Goal: Book appointment/travel/reservation: Book appointment/travel/reservation

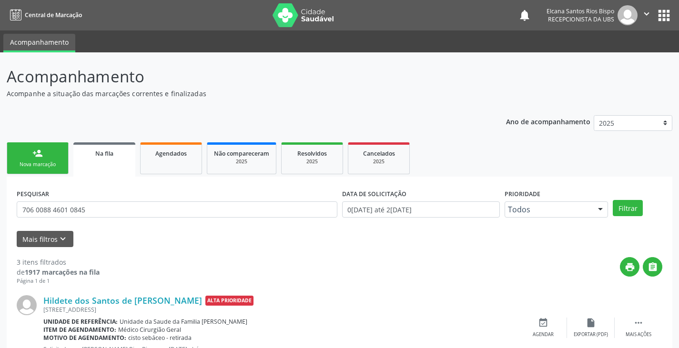
click at [51, 164] on div "Nova marcação" at bounding box center [38, 164] width 48 height 7
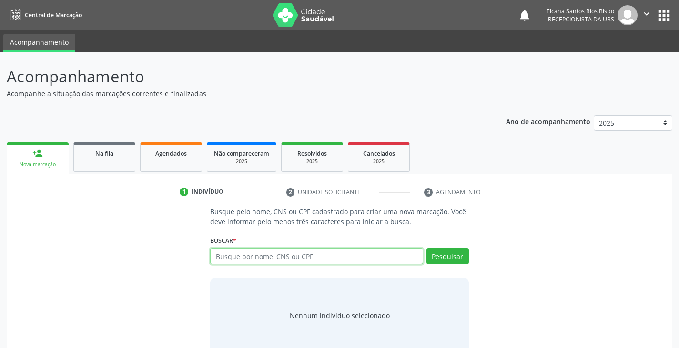
click at [278, 260] on input "text" at bounding box center [316, 256] width 212 height 16
type input "[DATE]"
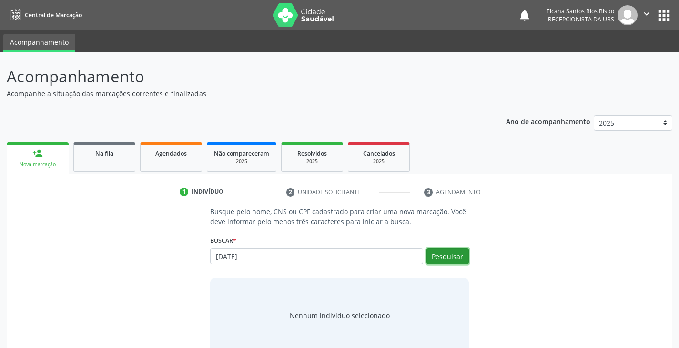
click at [441, 259] on button "Pesquisar" at bounding box center [447, 256] width 42 height 16
type input "[DATE]"
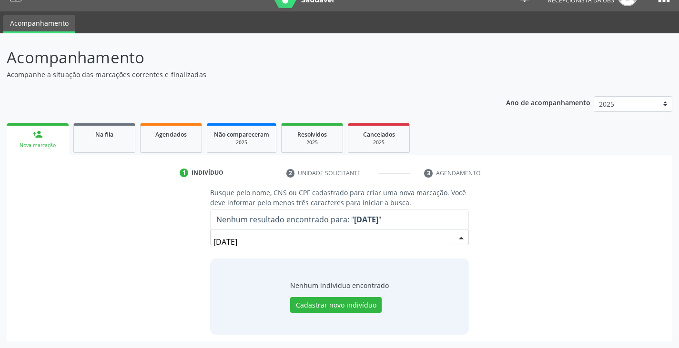
click at [383, 246] on input "[DATE]" at bounding box center [330, 241] width 235 height 19
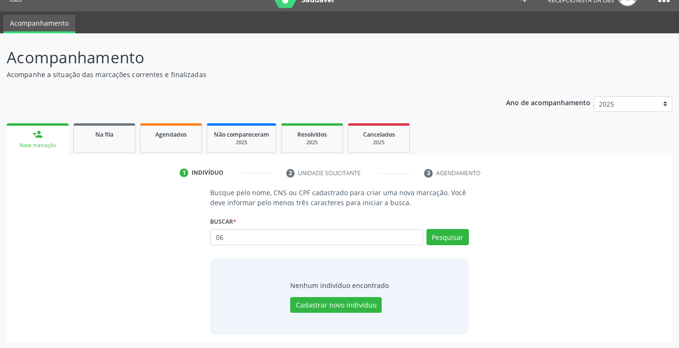
type input "0"
type input "898004141901522"
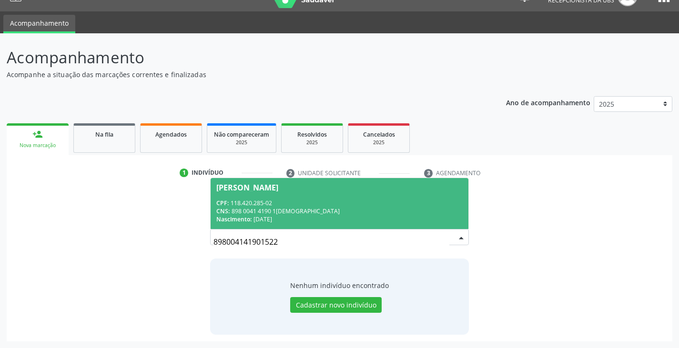
click at [250, 201] on div "CPF: 118.420.285-02" at bounding box center [339, 203] width 246 height 8
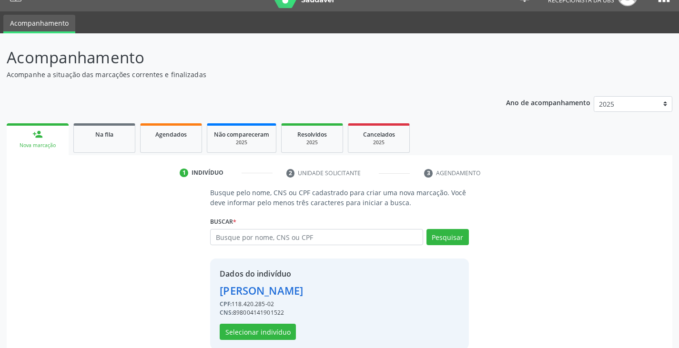
scroll to position [34, 0]
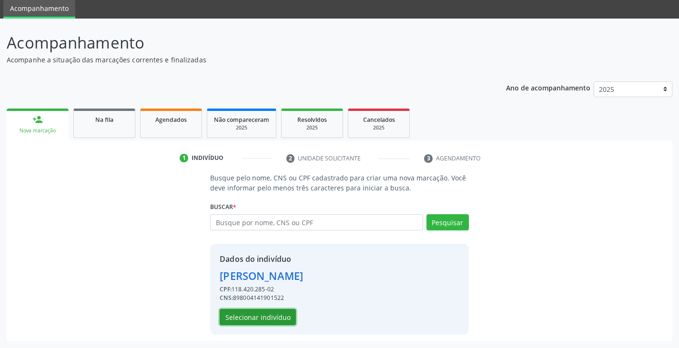
click at [252, 322] on button "Selecionar indivíduo" at bounding box center [258, 317] width 76 height 16
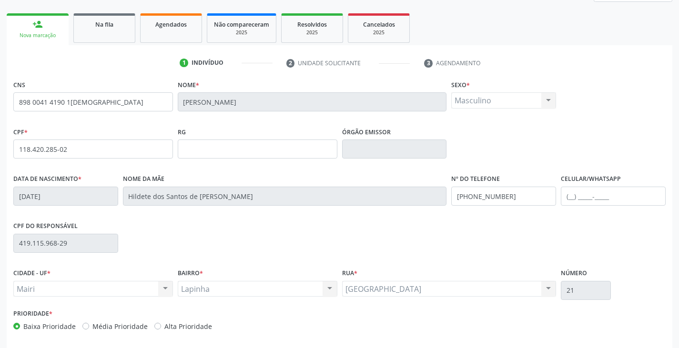
scroll to position [168, 0]
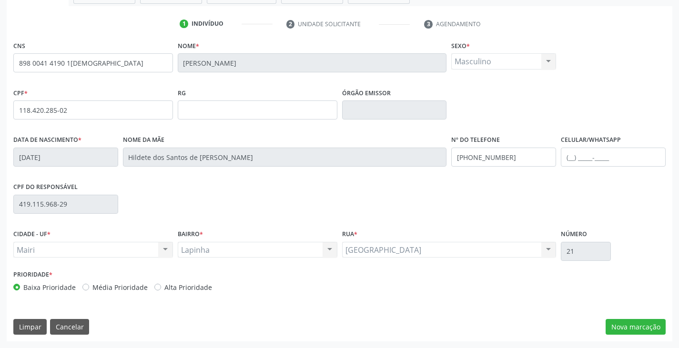
click at [190, 291] on label "Alta Prioridade" at bounding box center [188, 287] width 48 height 10
click at [161, 291] on input "Alta Prioridade" at bounding box center [157, 286] width 7 height 9
radio input "true"
click at [634, 328] on button "Nova marcação" at bounding box center [635, 327] width 60 height 16
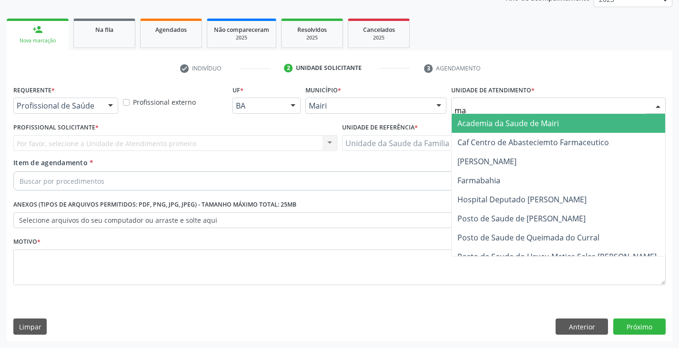
type input "mar"
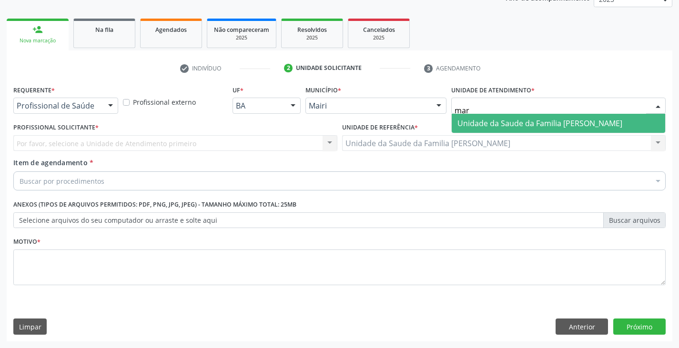
click at [454, 131] on span "Unidade da Saude da Familia [PERSON_NAME]" at bounding box center [558, 123] width 213 height 19
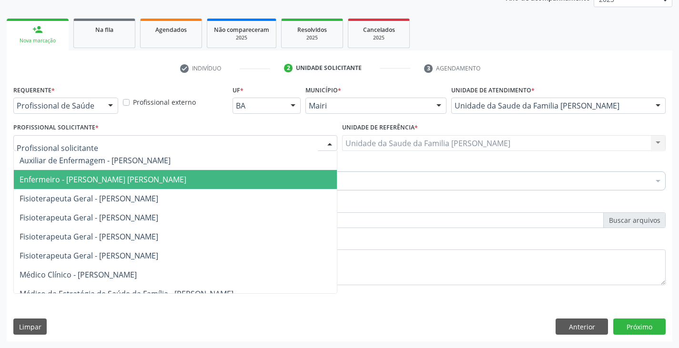
click at [98, 176] on span "Enfermeiro - [PERSON_NAME] [PERSON_NAME]" at bounding box center [103, 179] width 167 height 10
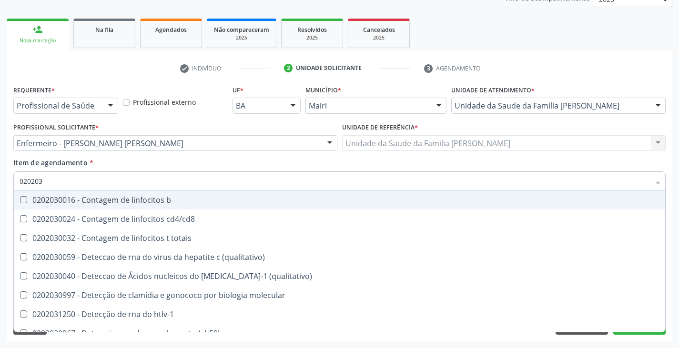
type input "0202038"
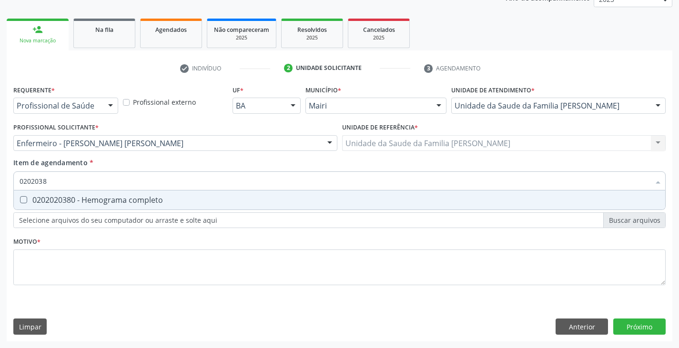
click at [75, 201] on div "0202020380 - Hemograma completo" at bounding box center [340, 200] width 640 height 8
checkbox completo "true"
type input "020203"
checkbox completo "false"
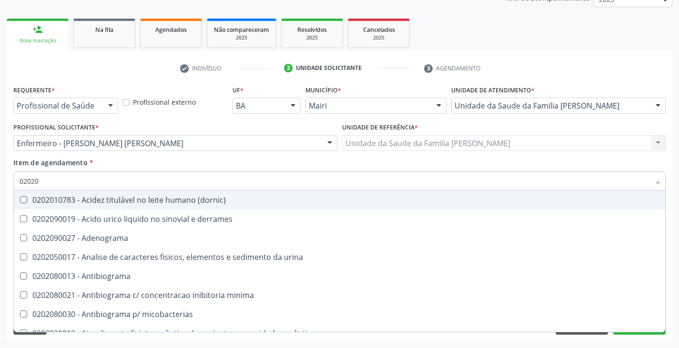
type input "0202"
checkbox completo "false"
checkbox \(western-blot\) "true"
type input "02020"
checkbox acilcarnitinas "true"
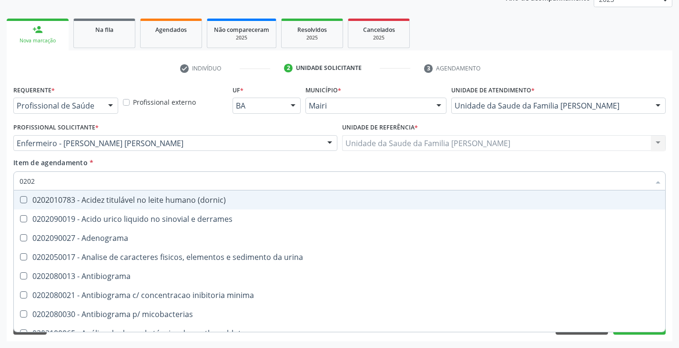
checkbox completo "false"
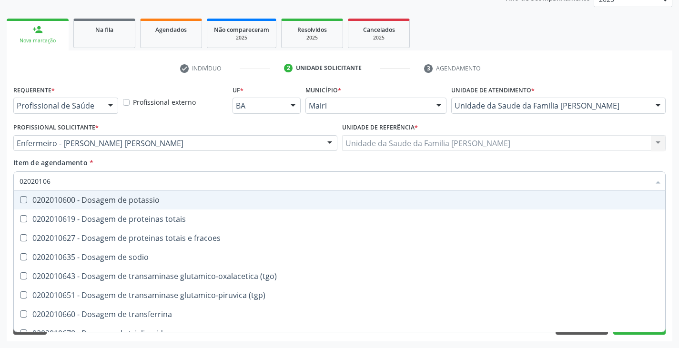
type input "020201067"
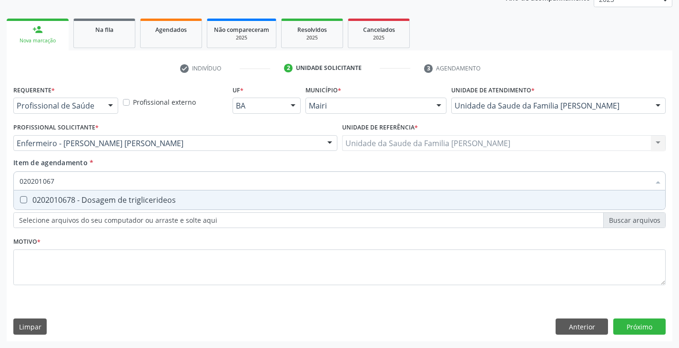
click at [75, 201] on div "0202010678 - Dosagem de triglicerideos" at bounding box center [340, 200] width 640 height 8
checkbox triglicerideos "true"
type input "02020106"
checkbox triglicerideos "false"
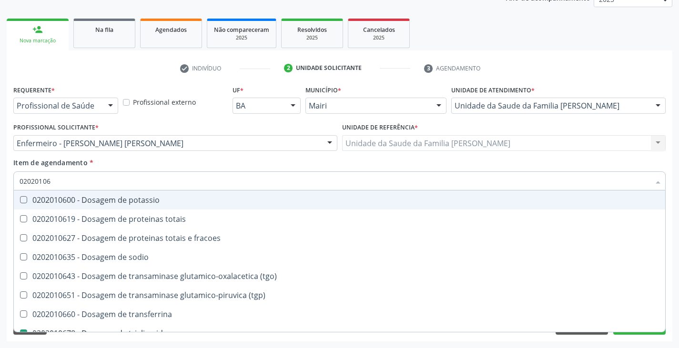
type input "0202010"
checkbox triglicerideos "false"
type input "020201047"
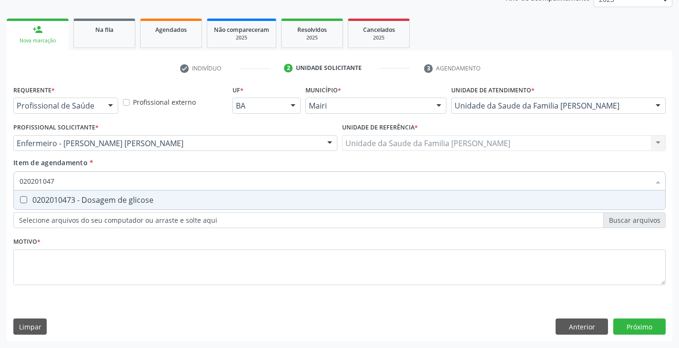
click at [75, 201] on div "0202010473 - Dosagem de glicose" at bounding box center [340, 200] width 640 height 8
checkbox glicose "true"
type input "02020104"
checkbox glicose "false"
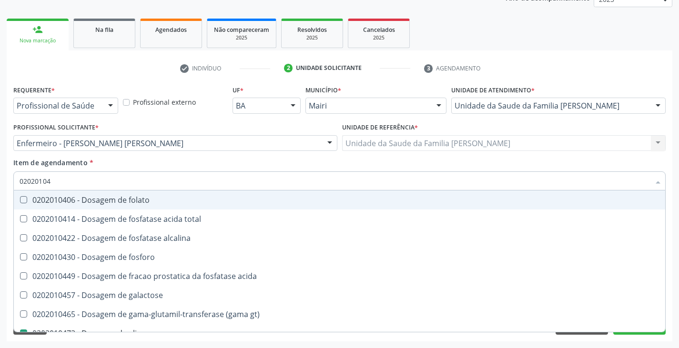
type input "0202010"
checkbox glicose "false"
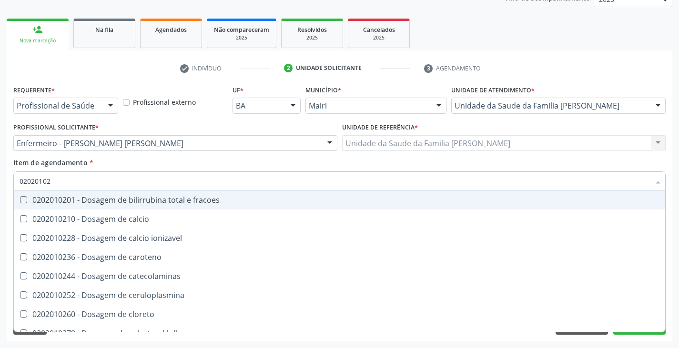
type input "020201029"
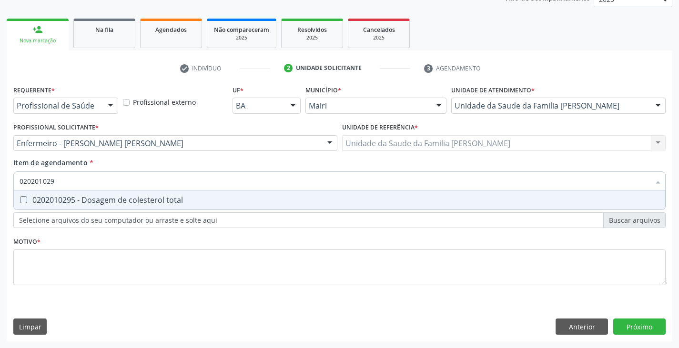
click at [75, 201] on div "0202010295 - Dosagem de colesterol total" at bounding box center [340, 200] width 640 height 8
checkbox total "true"
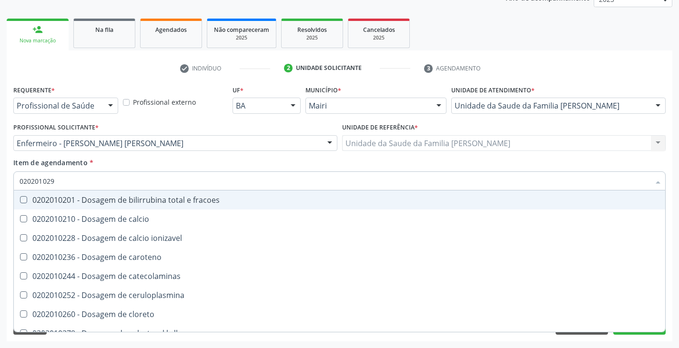
type input "02020102"
checkbox fracoes "false"
type input "020201028"
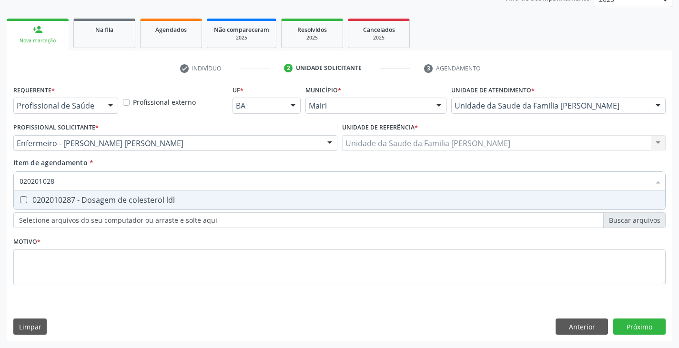
click at [75, 201] on div "0202010287 - Dosagem de colesterol ldl" at bounding box center [340, 200] width 640 height 8
checkbox ldl "true"
type input "02020102"
checkbox ldl "false"
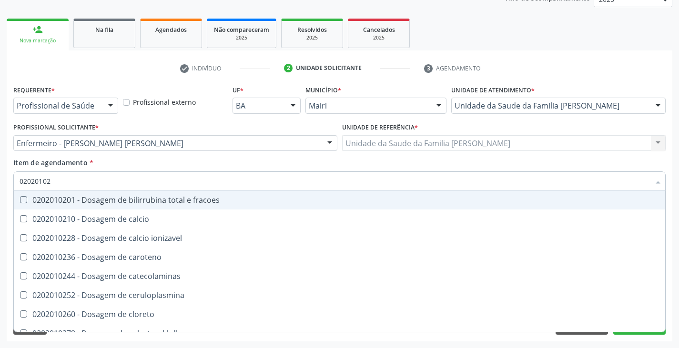
type input "020201027"
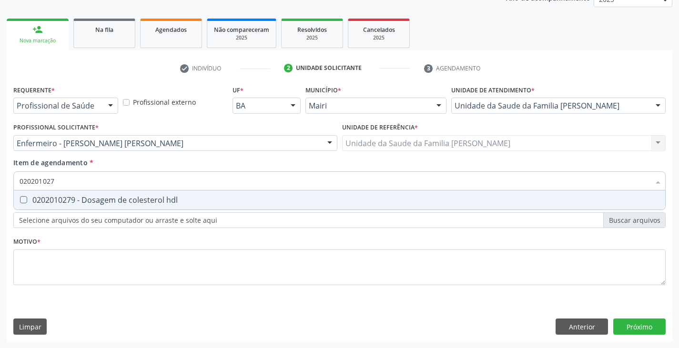
click at [75, 201] on div "0202010279 - Dosagem de colesterol hdl" at bounding box center [340, 200] width 640 height 8
checkbox hdl "true"
type input "02020102"
checkbox hdl "false"
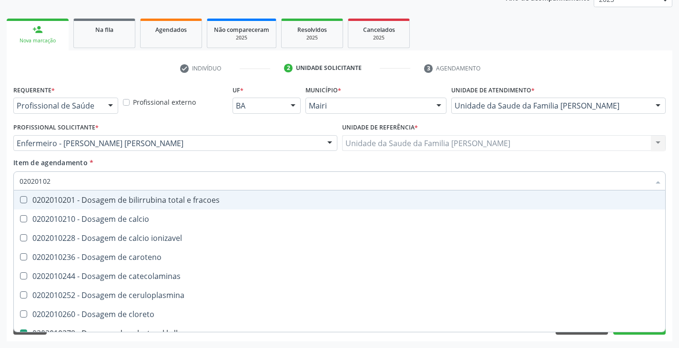
type input "0202010"
checkbox hdl "false"
checkbox ldl "false"
checkbox total "false"
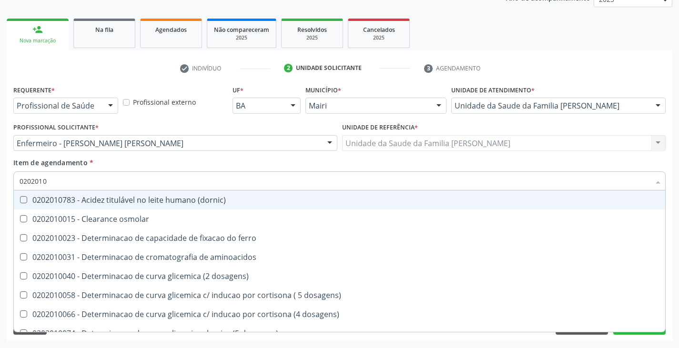
click at [128, 154] on div "Profissional Solicitante * Enfermeiro - [PERSON_NAME] Auxiliar de Enfermagem - …" at bounding box center [175, 139] width 329 height 37
checkbox osmolar "true"
checkbox ferro "true"
checkbox aminoacidos "true"
checkbox dosagens\) "true"
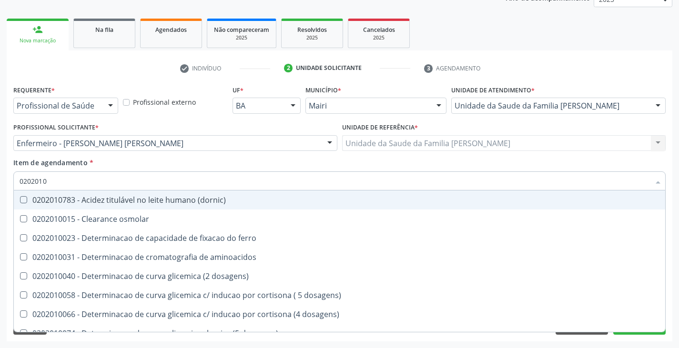
checkbox dosagens\) "true"
checkbox hdl "false"
checkbox ldl "false"
checkbox total "false"
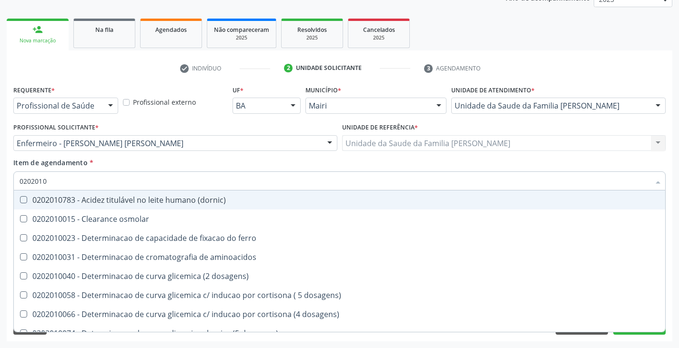
checkbox glicose "false"
checkbox triglicerideos "false"
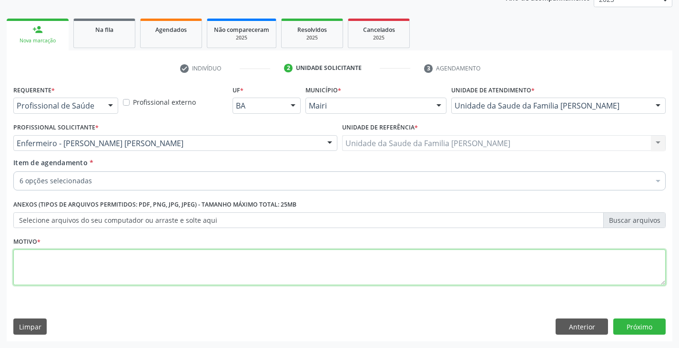
click at [123, 271] on textarea at bounding box center [339, 268] width 652 height 36
type textarea "avaliação"
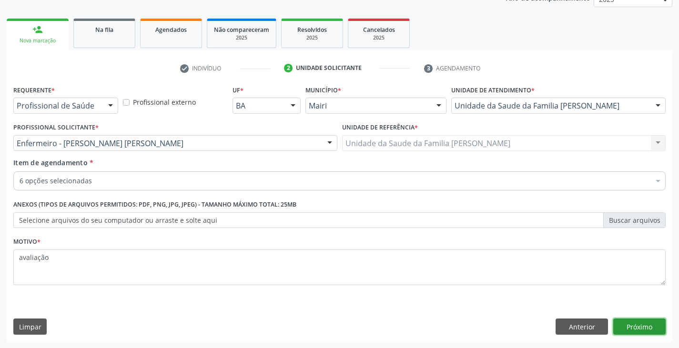
click at [643, 328] on button "Próximo" at bounding box center [639, 327] width 52 height 16
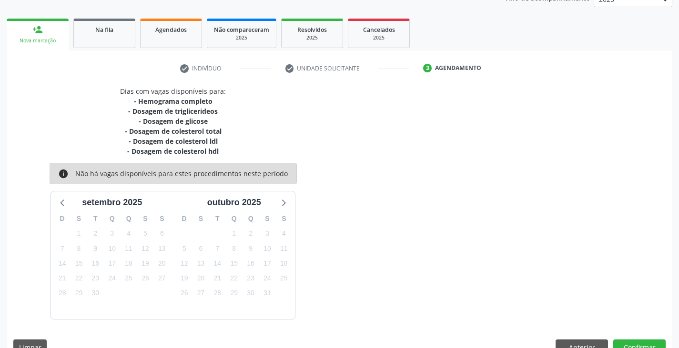
scroll to position [144, 0]
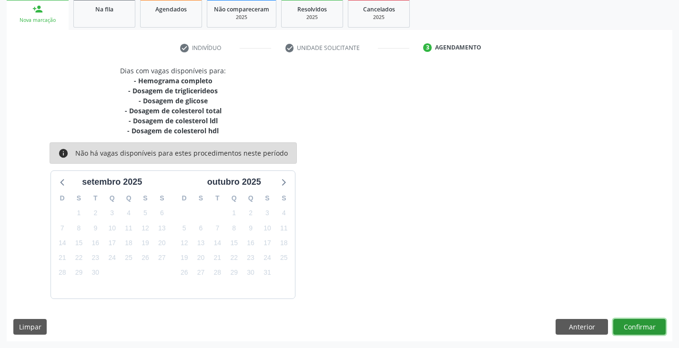
click at [663, 337] on div "Dias com vagas disponíveis para: - Hemograma completo - Dosagem de trigliceride…" at bounding box center [339, 204] width 665 height 276
click at [642, 330] on button "Confirmar" at bounding box center [639, 327] width 52 height 16
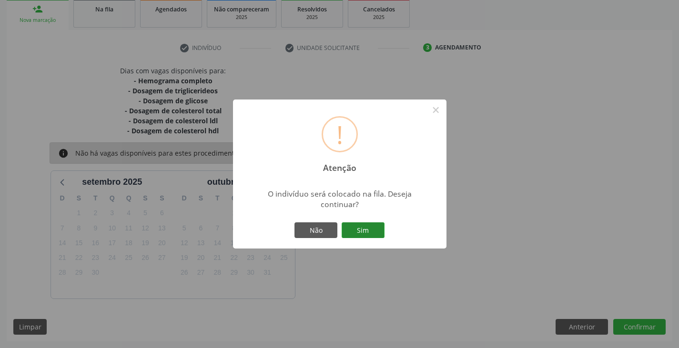
click at [359, 228] on button "Sim" at bounding box center [363, 230] width 43 height 16
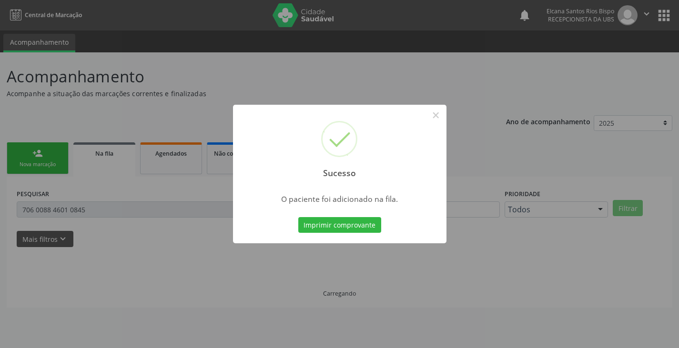
scroll to position [0, 0]
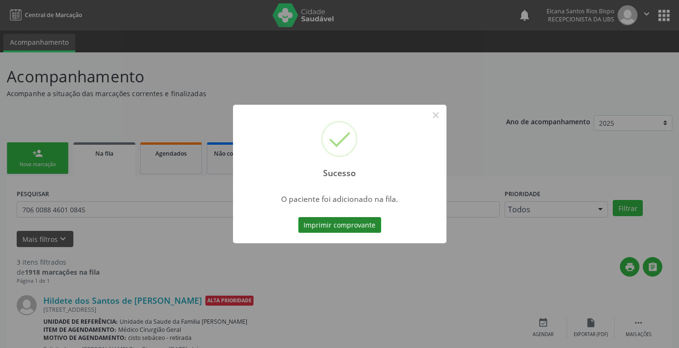
click at [359, 228] on button "Imprimir comprovante" at bounding box center [339, 225] width 83 height 16
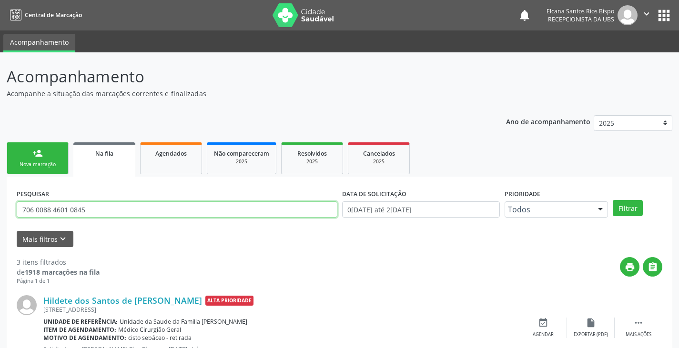
drag, startPoint x: 100, startPoint y: 212, endPoint x: 4, endPoint y: 240, distance: 99.1
click at [4, 240] on div "Acompanhamento Acompanhe a situação das marcações correntes e finalizadas Relat…" at bounding box center [339, 304] width 679 height 505
paste input "898 0041 4190 1[DEMOGRAPHIC_DATA]"
type input "898 0041 4190 1[DEMOGRAPHIC_DATA]"
click at [613, 200] on button "Filtrar" at bounding box center [628, 208] width 30 height 16
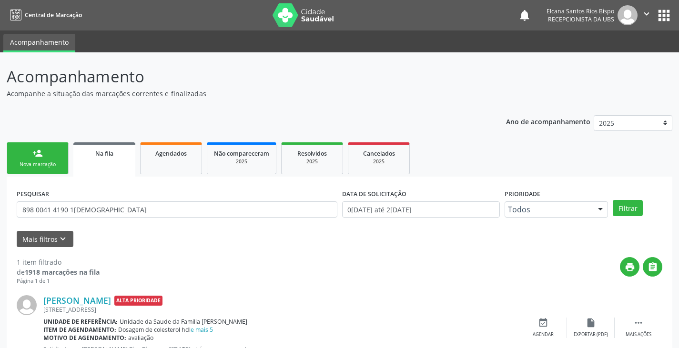
scroll to position [39, 0]
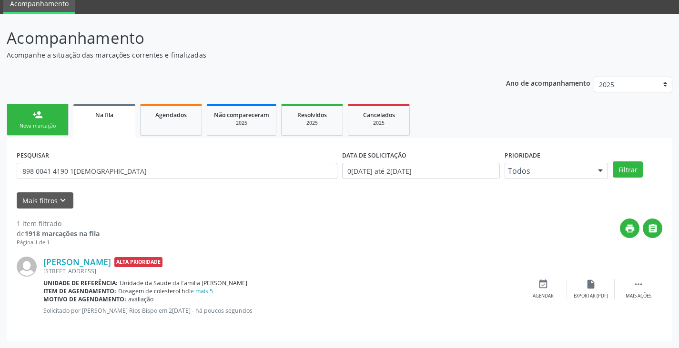
click at [50, 124] on div "Nova marcação" at bounding box center [38, 125] width 48 height 7
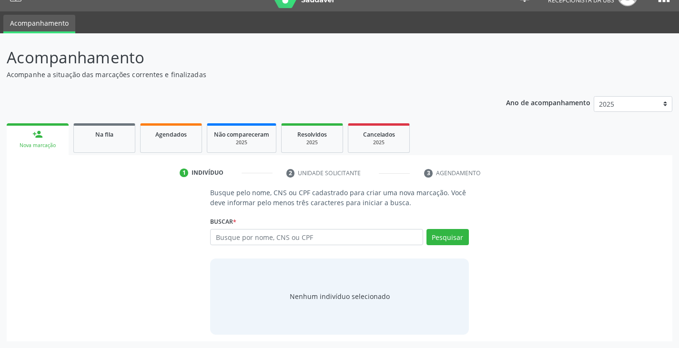
scroll to position [19, 0]
click at [270, 238] on input "text" at bounding box center [316, 237] width 212 height 16
type input "898004809672125"
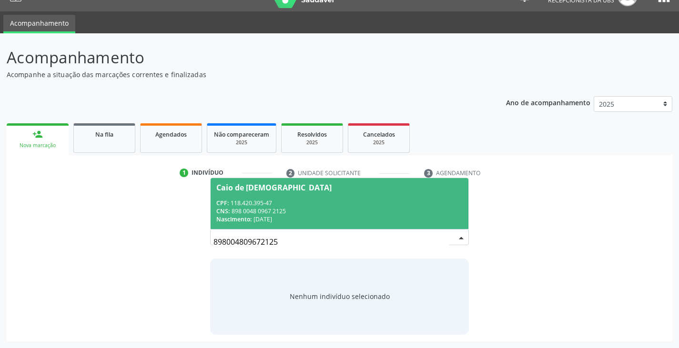
click at [229, 203] on span "CPF:" at bounding box center [222, 203] width 12 height 8
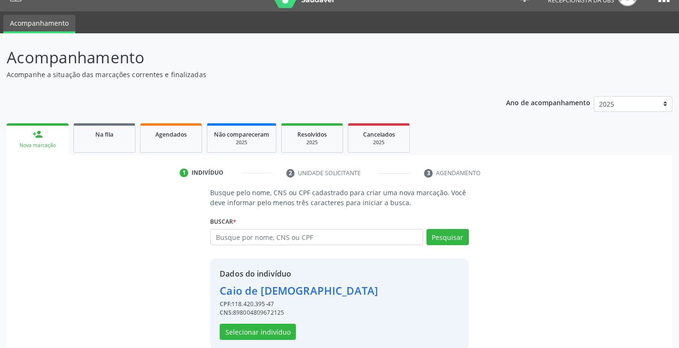
scroll to position [34, 0]
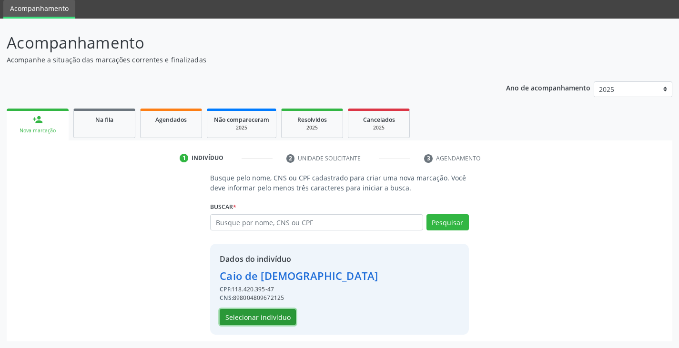
click at [280, 321] on button "Selecionar indivíduo" at bounding box center [258, 317] width 76 height 16
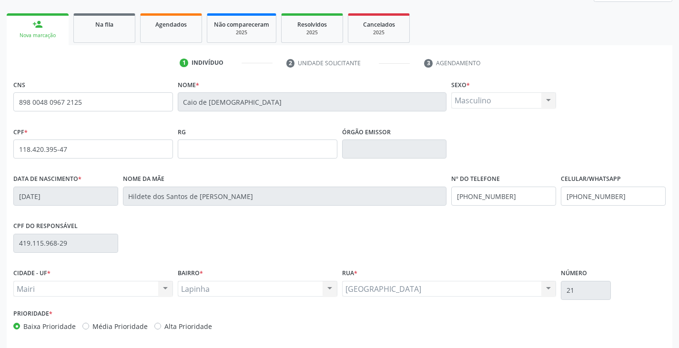
scroll to position [168, 0]
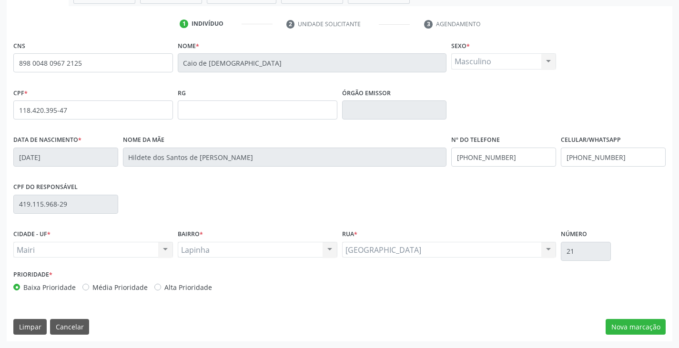
drag, startPoint x: 198, startPoint y: 286, endPoint x: 310, endPoint y: 299, distance: 112.2
click at [198, 287] on label "Alta Prioridade" at bounding box center [188, 287] width 48 height 10
click at [201, 286] on label "Alta Prioridade" at bounding box center [188, 287] width 48 height 10
click at [161, 286] on input "Alta Prioridade" at bounding box center [157, 286] width 7 height 9
radio input "true"
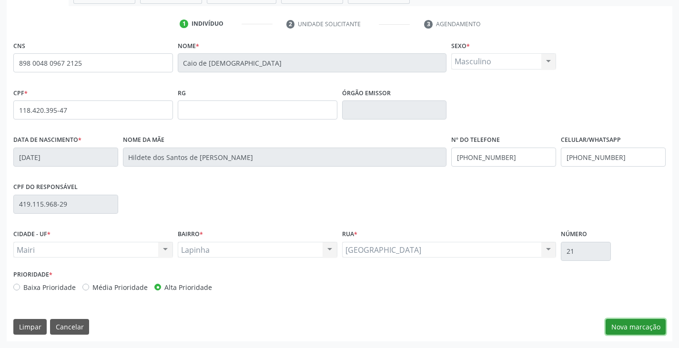
click at [642, 330] on button "Nova marcação" at bounding box center [635, 327] width 60 height 16
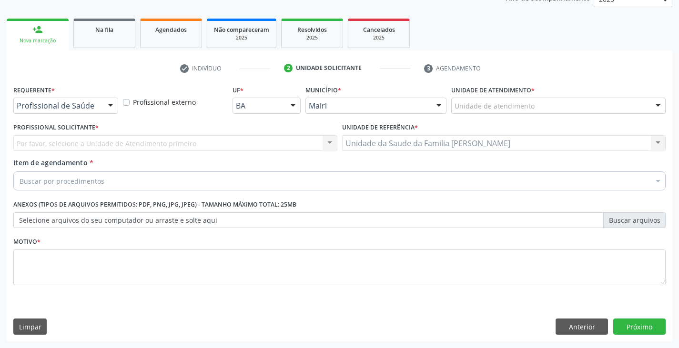
scroll to position [124, 0]
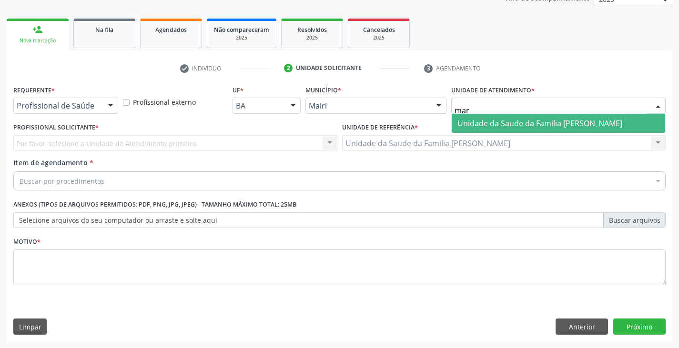
type input "mari"
click at [516, 121] on span "Unidade da Saude da Familia [PERSON_NAME]" at bounding box center [539, 123] width 165 height 10
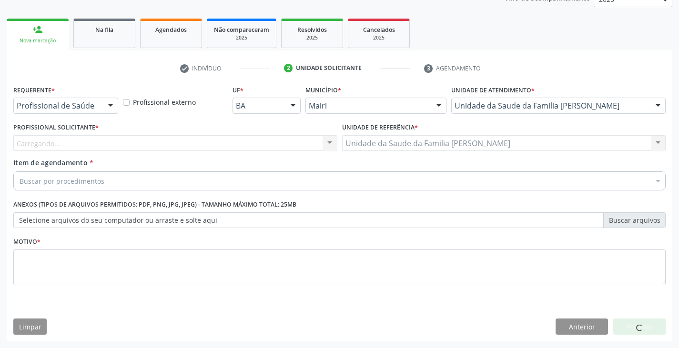
click at [39, 142] on div "Carregando... Nenhum resultado encontrado para: " " Não há nenhuma opção para s…" at bounding box center [175, 143] width 324 height 16
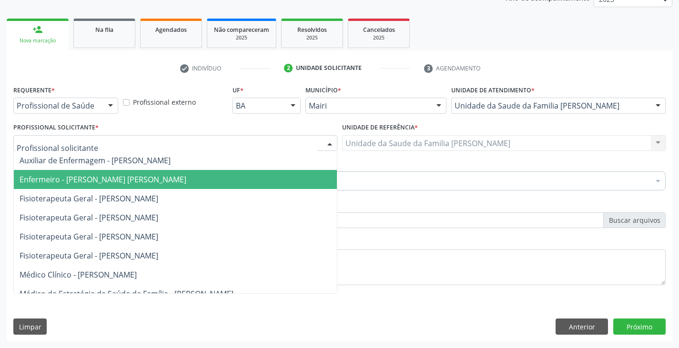
click at [60, 179] on span "Enfermeiro - [PERSON_NAME] [PERSON_NAME]" at bounding box center [103, 179] width 167 height 10
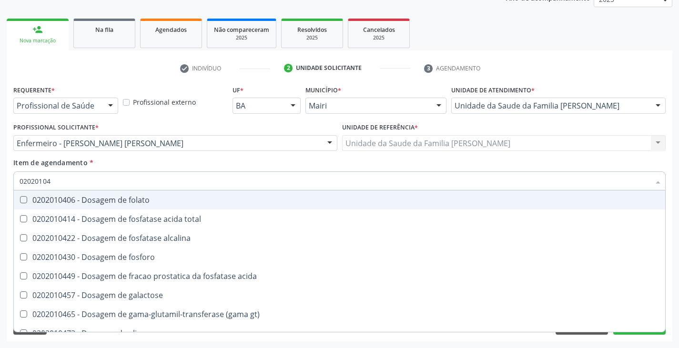
type input "020201047"
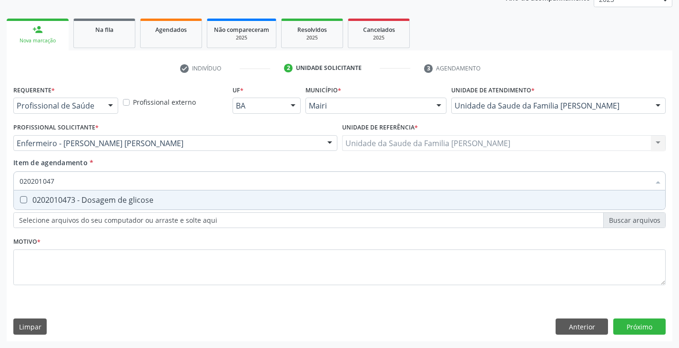
click at [70, 200] on div "0202010473 - Dosagem de glicose" at bounding box center [340, 200] width 640 height 8
checkbox glicose "true"
type input "02020104"
checkbox glicose "false"
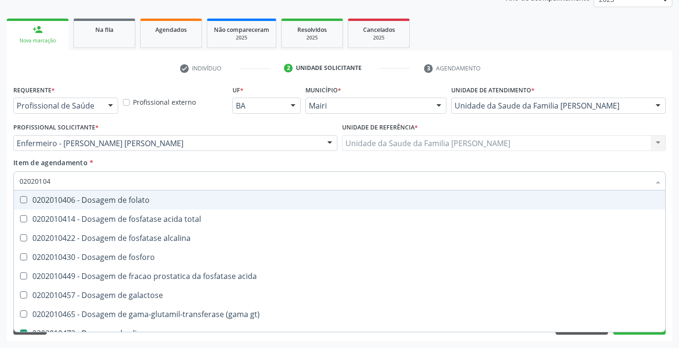
type input "0202010"
checkbox glicose "false"
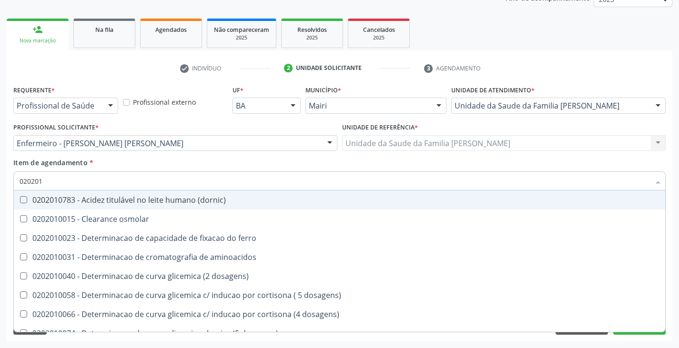
type input "02020"
checkbox glicose "false"
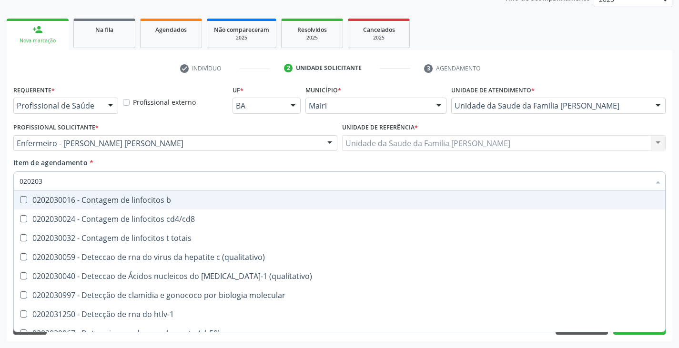
type input "0202038"
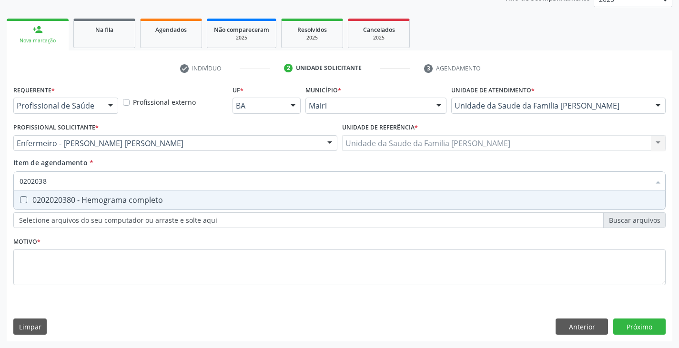
click at [70, 200] on div "0202020380 - Hemograma completo" at bounding box center [340, 200] width 640 height 8
checkbox completo "true"
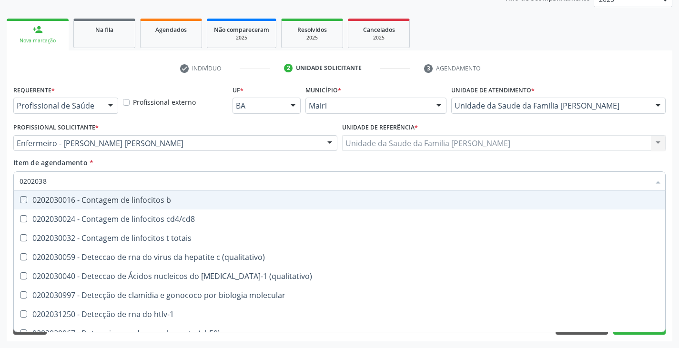
type input "020203"
checkbox b "false"
type input "02020"
checkbox completo "false"
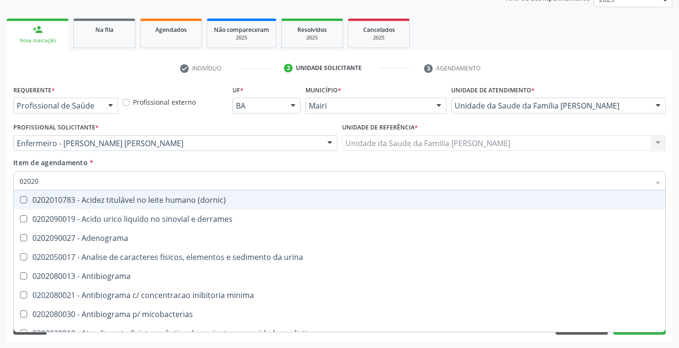
type input "020201"
checkbox -duke "true"
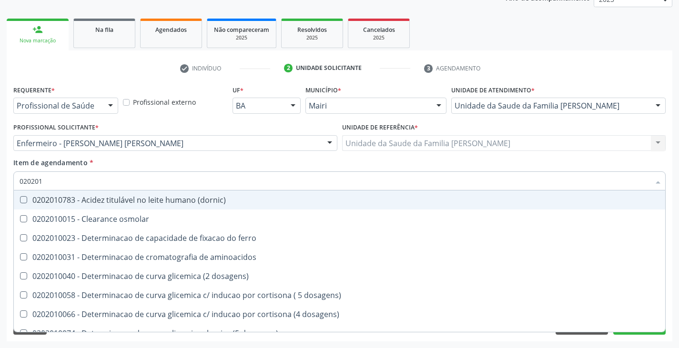
type input "0202010"
checkbox ferritina "true"
checkbox glicose "false"
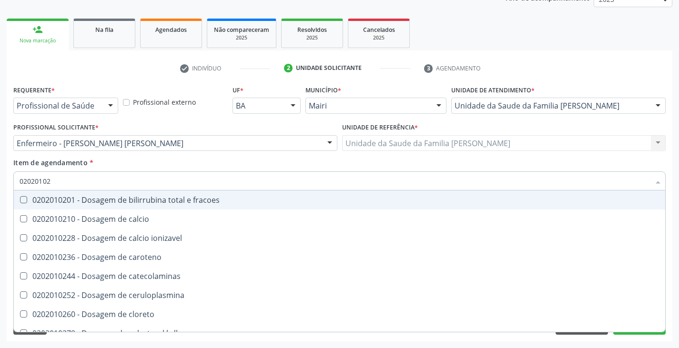
type input "020201029"
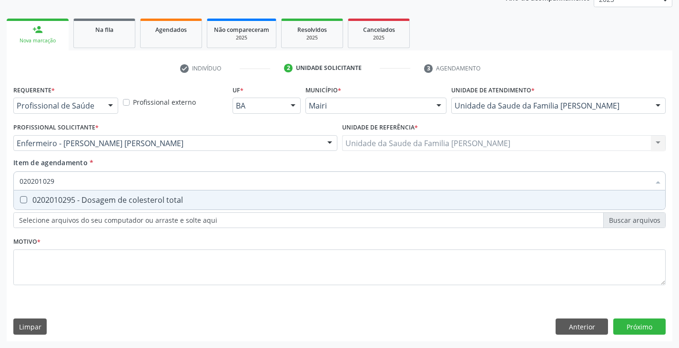
click at [70, 200] on div "0202010295 - Dosagem de colesterol total" at bounding box center [340, 200] width 640 height 8
checkbox total "true"
type input "02020102"
checkbox total "false"
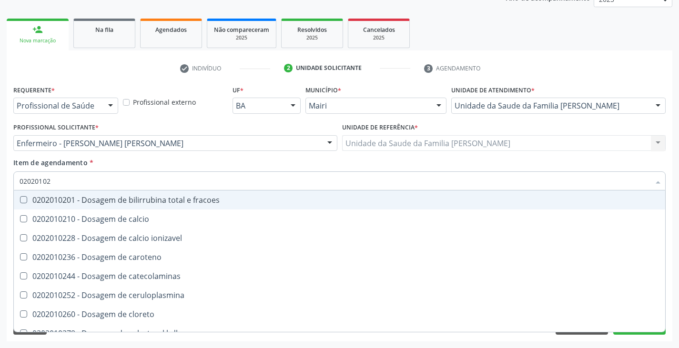
type input "020201028"
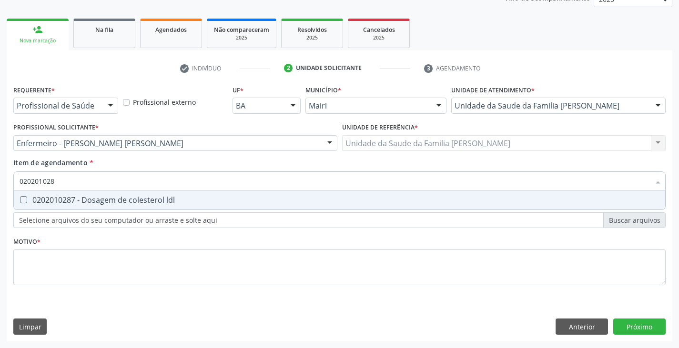
click at [70, 200] on div "0202010287 - Dosagem de colesterol ldl" at bounding box center [340, 200] width 640 height 8
checkbox ldl "true"
type input "02020102"
checkbox ldl "false"
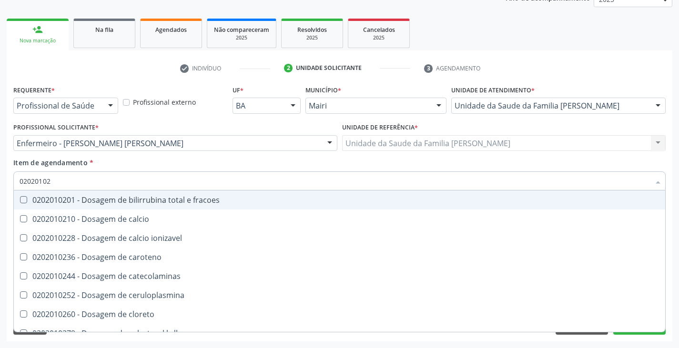
type input "020201027"
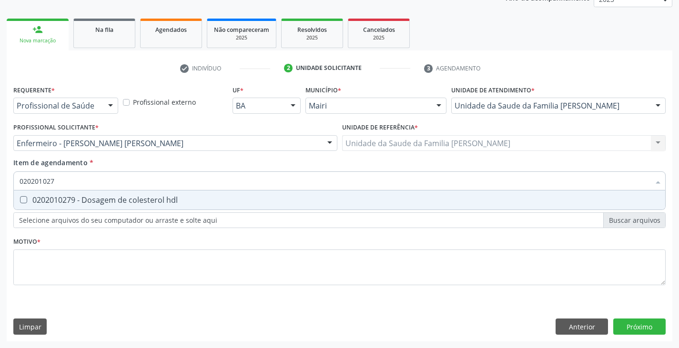
click at [70, 200] on div "0202010279 - Dosagem de colesterol hdl" at bounding box center [340, 200] width 640 height 8
checkbox hdl "true"
type input "02020102"
checkbox hdl "false"
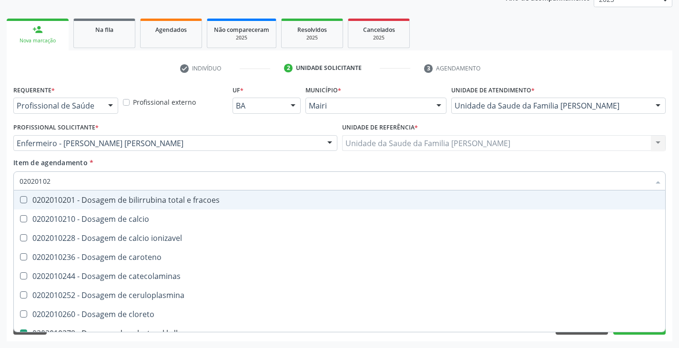
type input "0202010"
checkbox hdl "false"
checkbox ldl "false"
checkbox total "false"
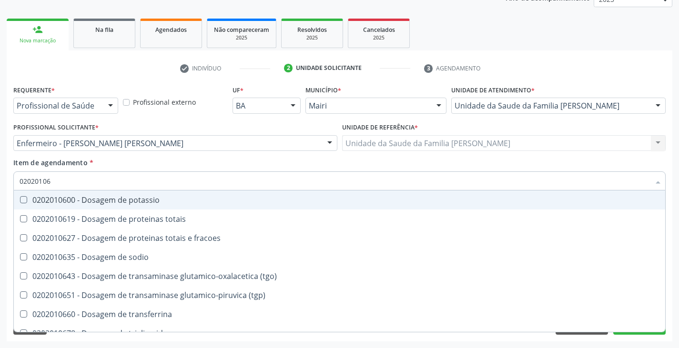
type input "020201067"
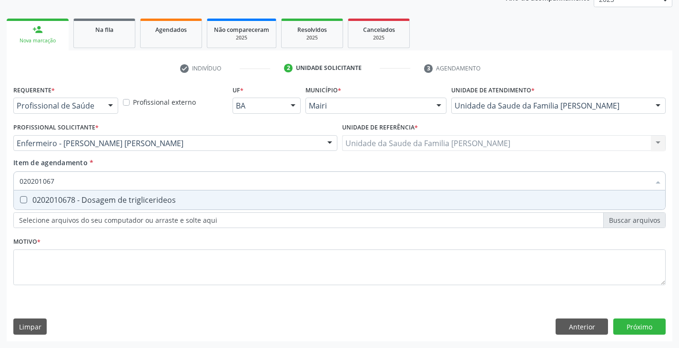
click at [70, 200] on div "0202010678 - Dosagem de triglicerideos" at bounding box center [340, 200] width 640 height 8
checkbox triglicerideos "true"
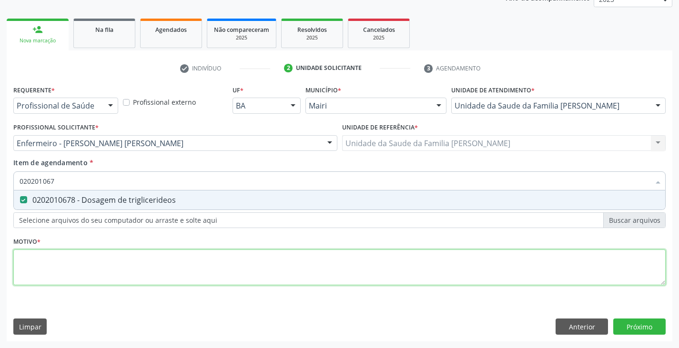
click at [121, 262] on div "Requerente * Profissional de Saúde Profissional de Saúde Paciente Nenhum result…" at bounding box center [339, 191] width 652 height 216
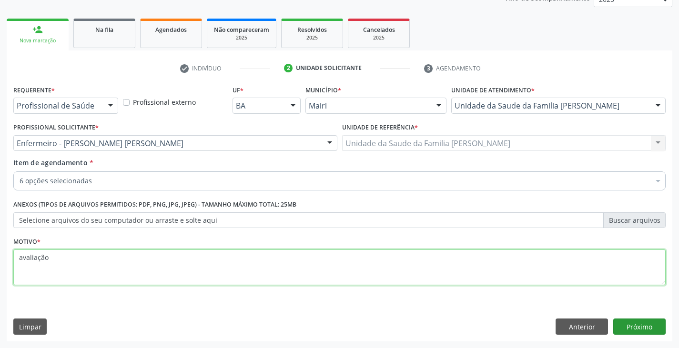
type textarea "avaliação"
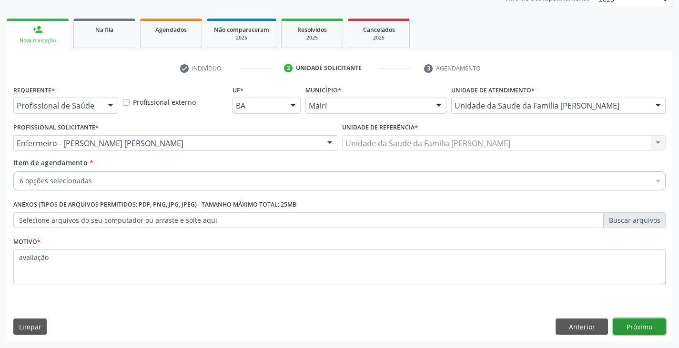
click at [640, 328] on button "Próximo" at bounding box center [639, 327] width 52 height 16
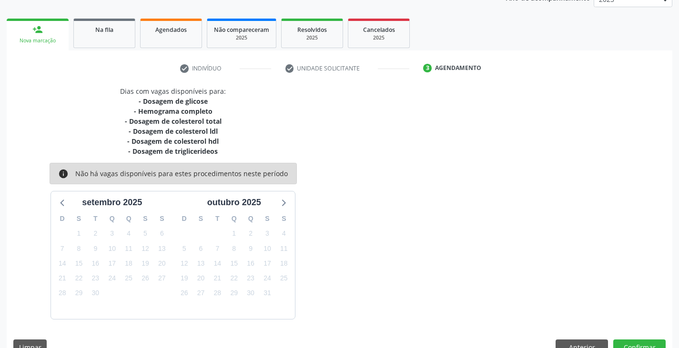
click at [646, 339] on div "Dias com vagas disponíveis para: - Dosagem de glicose - Hemograma completo - Do…" at bounding box center [339, 224] width 665 height 276
click at [651, 341] on button "Confirmar" at bounding box center [639, 348] width 52 height 16
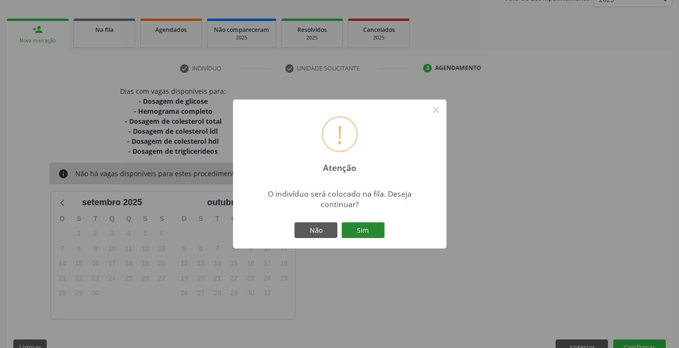
click at [362, 229] on button "Sim" at bounding box center [363, 230] width 43 height 16
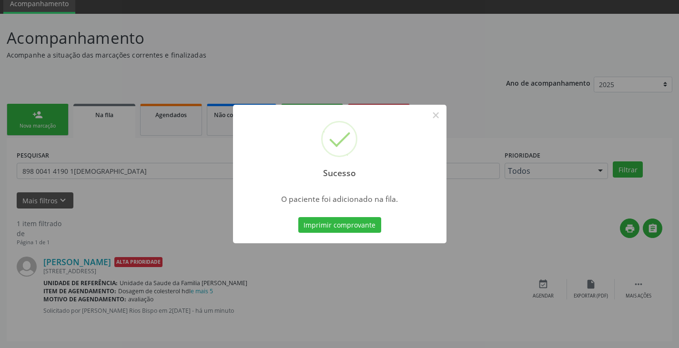
scroll to position [0, 0]
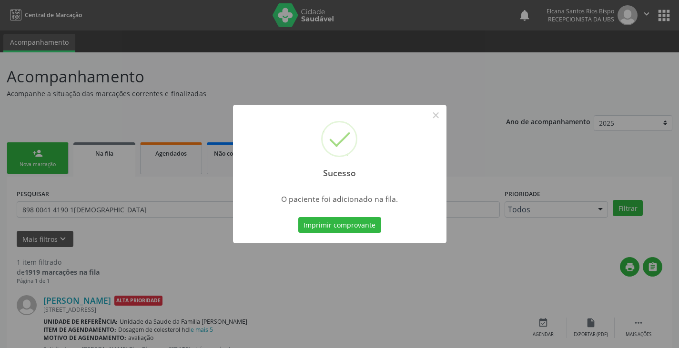
click at [353, 231] on button "Imprimir comprovante" at bounding box center [339, 225] width 83 height 16
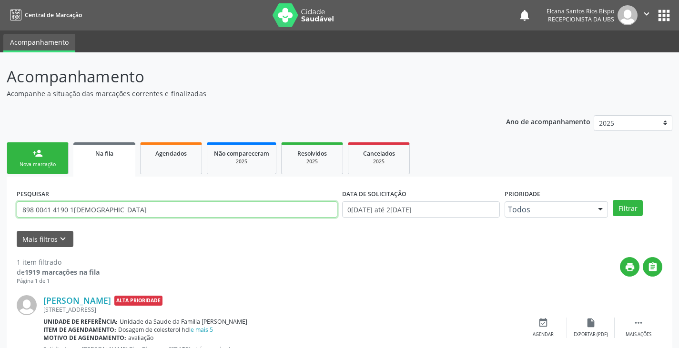
drag, startPoint x: 92, startPoint y: 210, endPoint x: 3, endPoint y: 213, distance: 88.6
click at [3, 213] on div "Acompanhamento Acompanhe a situação das marcações correntes e finalizadas Relat…" at bounding box center [339, 219] width 679 height 334
paste input "898 0048 0967 2125"
type input "898 0048 0967 2125"
click at [613, 200] on button "Filtrar" at bounding box center [628, 208] width 30 height 16
